Goal: Information Seeking & Learning: Learn about a topic

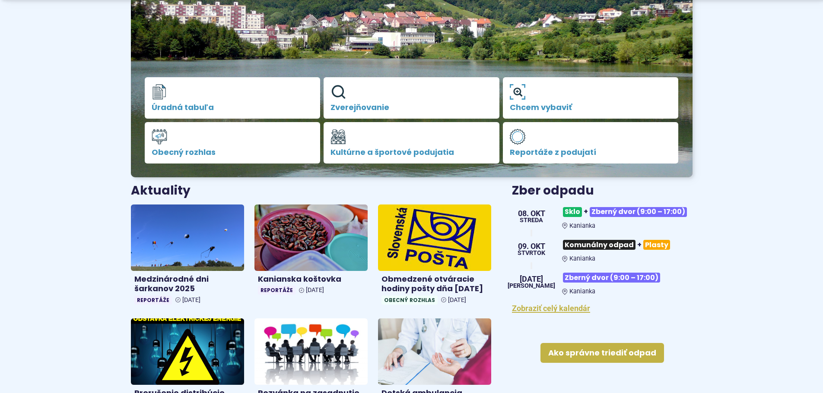
scroll to position [173, 0]
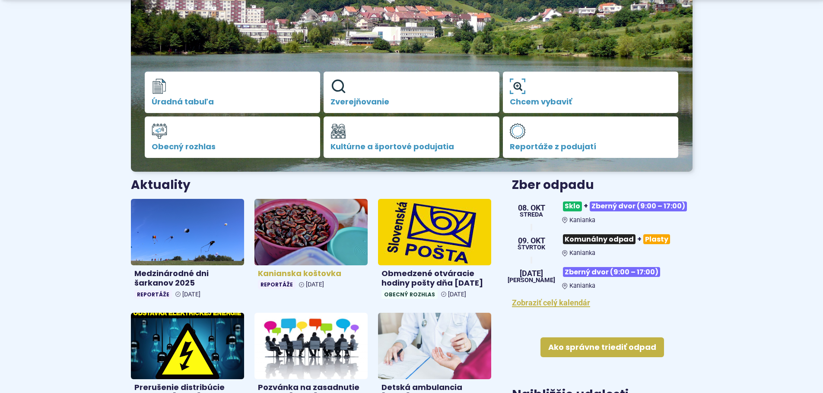
click at [279, 220] on img at bounding box center [311, 232] width 130 height 76
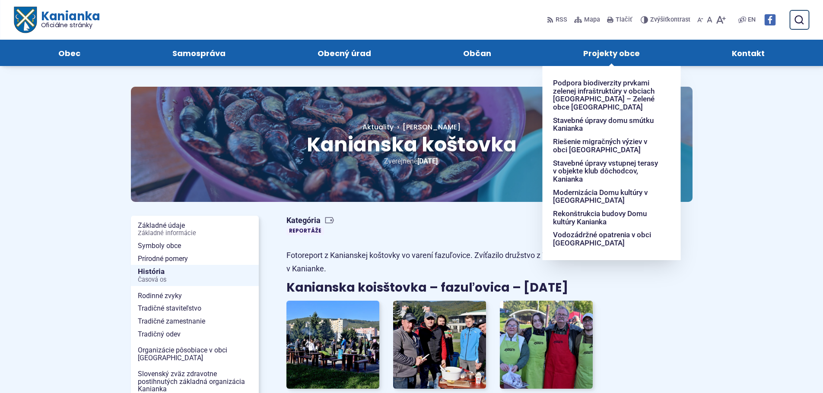
click at [624, 52] on span "Projekty obce" at bounding box center [611, 53] width 57 height 26
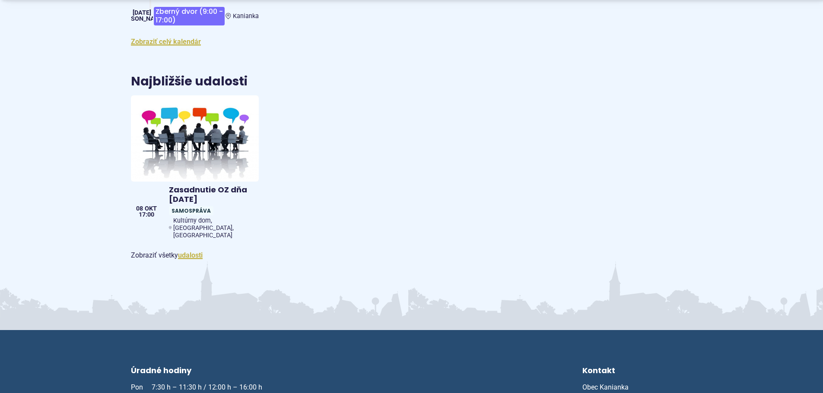
scroll to position [259, 0]
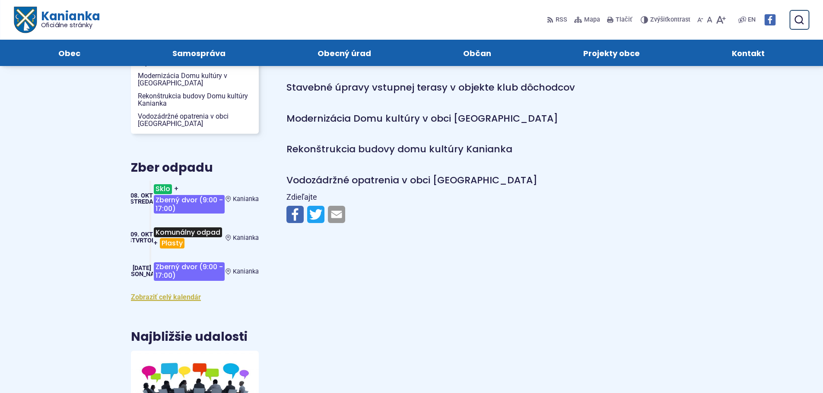
click at [387, 180] on link "Vodozádržné opatrenia v obci [GEOGRAPHIC_DATA]" at bounding box center [411, 180] width 251 height 13
click at [391, 146] on link "Rekonštrukcia budovy domu kultúry Kanianka" at bounding box center [399, 149] width 226 height 13
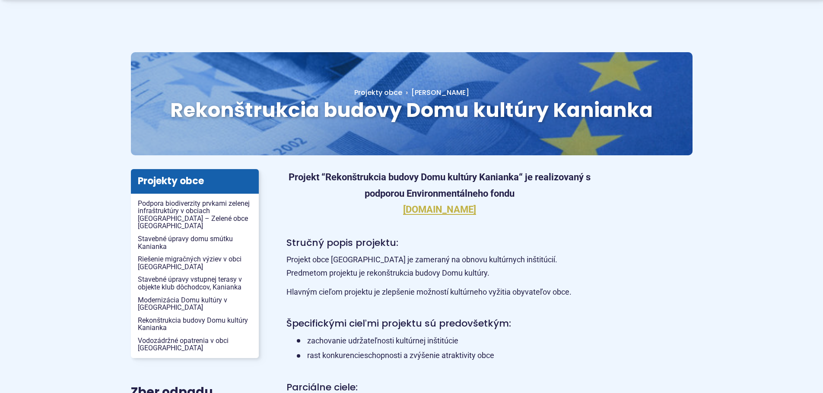
scroll to position [130, 0]
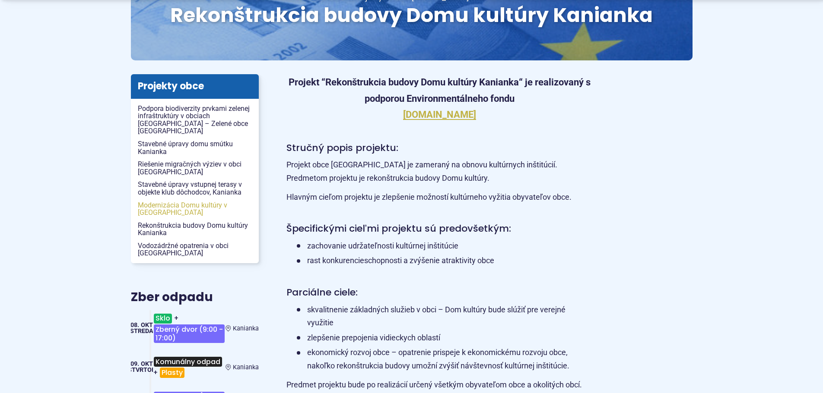
click at [161, 204] on span "Modernizácia Domu kultúry v [GEOGRAPHIC_DATA]" at bounding box center [195, 209] width 114 height 20
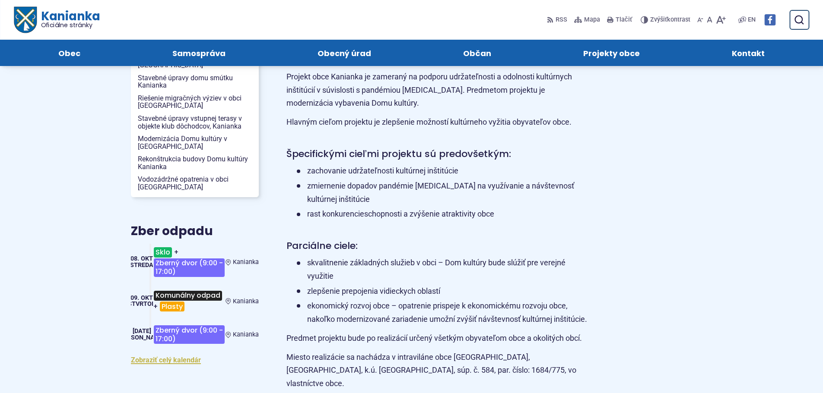
scroll to position [35, 0]
